Goal: Task Accomplishment & Management: Manage account settings

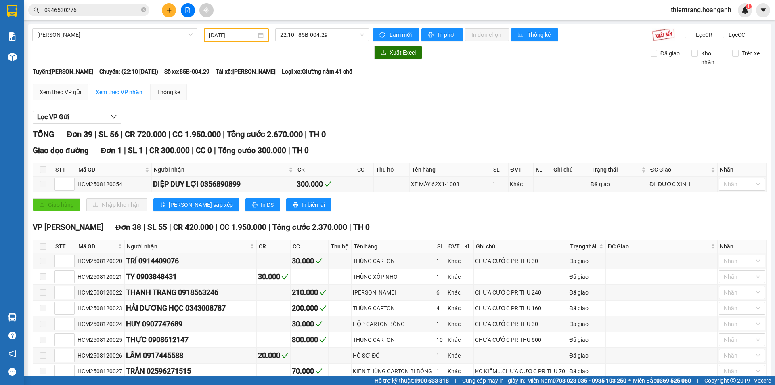
click at [709, 12] on span "thientrang.hoanganh" at bounding box center [700, 10] width 73 height 10
click at [703, 28] on span "Đăng xuất" at bounding box center [704, 25] width 57 height 9
